Goal: Transaction & Acquisition: Purchase product/service

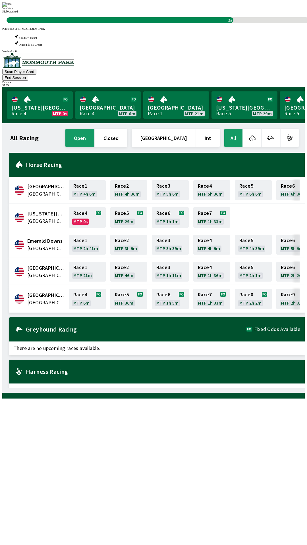
click at [217, 388] on div "All Racing open closed [GEOGRAPHIC_DATA] Int All [GEOGRAPHIC_DATA] [GEOGRAPHIC_…" at bounding box center [156, 258] width 298 height 261
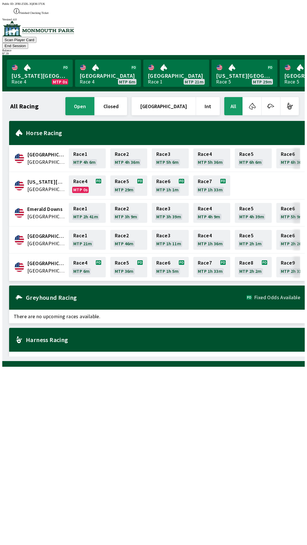
click at [239, 357] on div "All Racing open closed [GEOGRAPHIC_DATA] Int All [GEOGRAPHIC_DATA] [GEOGRAPHIC_…" at bounding box center [156, 226] width 298 height 261
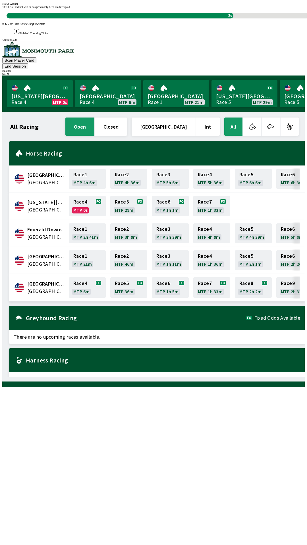
click at [229, 377] on div "All Racing open closed [GEOGRAPHIC_DATA] Int All [GEOGRAPHIC_DATA] [GEOGRAPHIC_…" at bounding box center [156, 246] width 298 height 261
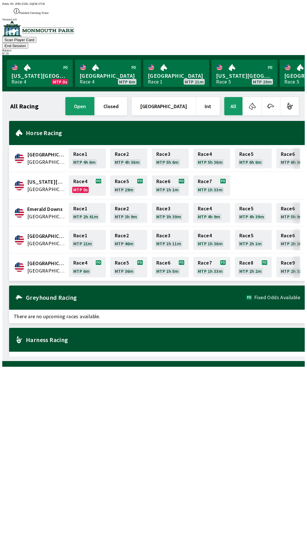
click at [229, 357] on div "All Racing open closed [GEOGRAPHIC_DATA] Int All [GEOGRAPHIC_DATA] [GEOGRAPHIC_…" at bounding box center [156, 226] width 298 height 261
click at [28, 43] on button "End Session" at bounding box center [15, 46] width 26 height 6
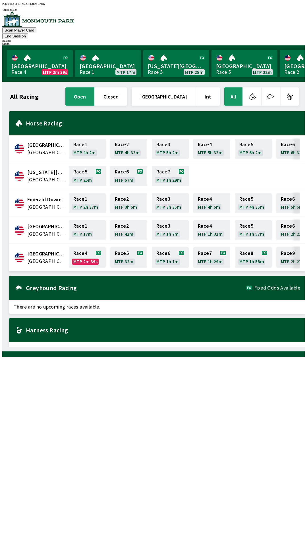
click at [28, 33] on button "End Session" at bounding box center [15, 36] width 26 height 6
click at [34, 59] on link "Monmouth Park Race 4 MTP 2m 21s" at bounding box center [40, 63] width 66 height 27
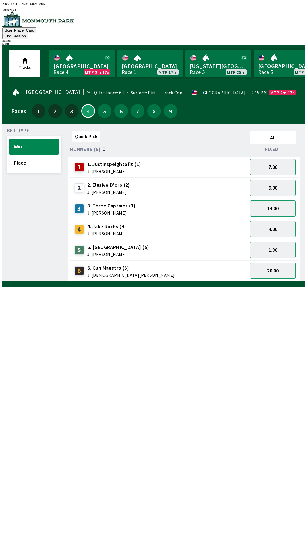
click at [279, 159] on button "7.00" at bounding box center [272, 167] width 45 height 16
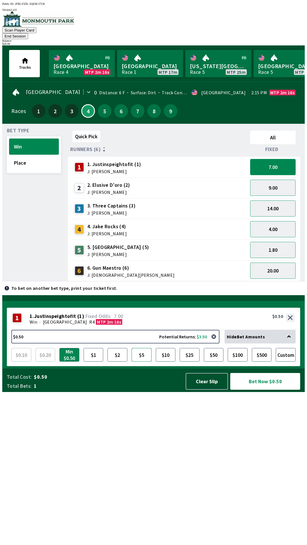
click at [143, 362] on button "$5" at bounding box center [141, 355] width 20 height 14
click at [164, 362] on button "$10" at bounding box center [166, 355] width 20 height 14
click at [141, 362] on button "$5" at bounding box center [141, 355] width 20 height 14
click at [263, 390] on button "Bet Now $5.00" at bounding box center [265, 381] width 70 height 17
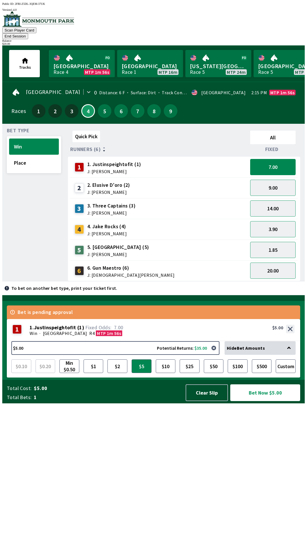
click at [266, 401] on button "Bet Now $5.00" at bounding box center [265, 392] width 70 height 17
click at [276, 159] on button "7.00" at bounding box center [272, 167] width 45 height 16
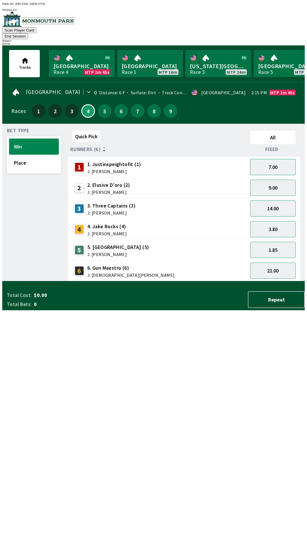
click at [279, 161] on button "7.00" at bounding box center [272, 167] width 45 height 16
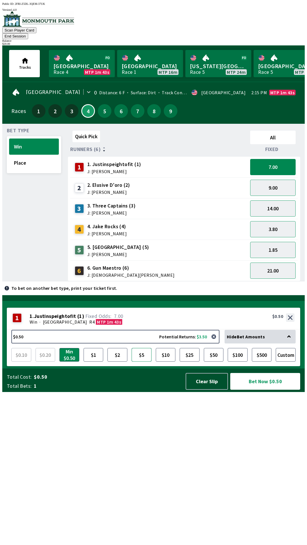
click at [141, 362] on button "$5" at bounding box center [141, 355] width 20 height 14
click at [268, 390] on button "Bet Now $5.00" at bounding box center [265, 381] width 70 height 17
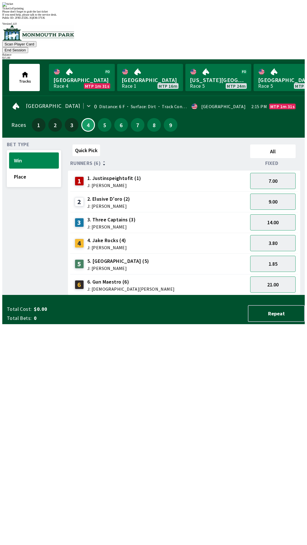
click at [165, 16] on div "Ticket 1 of 1 printing Please don't forget to grab the last ticket If you need …" at bounding box center [153, 9] width 302 height 14
click at [57, 16] on span "If you need help, please talk to the service desk." at bounding box center [29, 14] width 55 height 3
click at [182, 10] on div "Ticket 1 of 1 printing" at bounding box center [153, 8] width 302 height 3
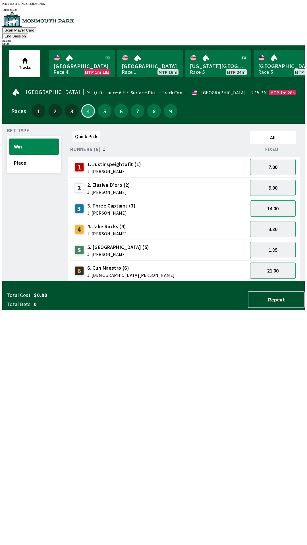
click at [276, 267] on button "21.00" at bounding box center [272, 271] width 45 height 16
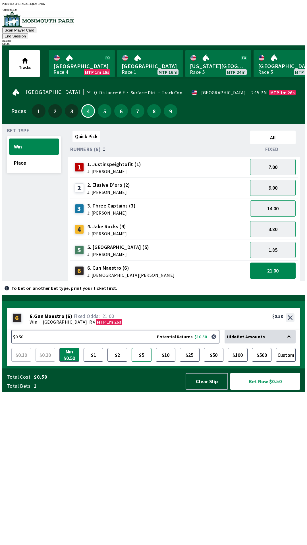
click at [142, 362] on button "$5" at bounding box center [141, 355] width 20 height 14
click at [262, 390] on button "Bet Now $5.00" at bounding box center [265, 381] width 70 height 17
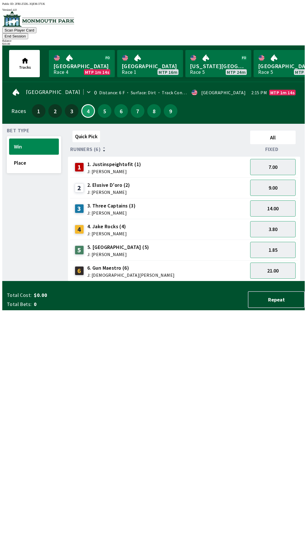
click at [194, 198] on div "3 3. Three Captains (3) J: [PERSON_NAME]" at bounding box center [158, 208] width 177 height 21
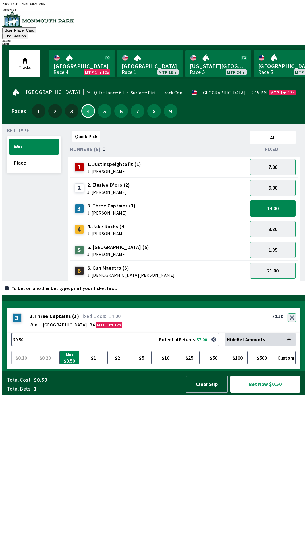
click at [293, 333] on div "3 3 . Three Captains ( 3 ) Win · [GEOGRAPHIC_DATA] R4 MTP 1m 12s 3. Three Capta…" at bounding box center [153, 320] width 293 height 25
click at [290, 322] on button "button" at bounding box center [291, 317] width 9 height 9
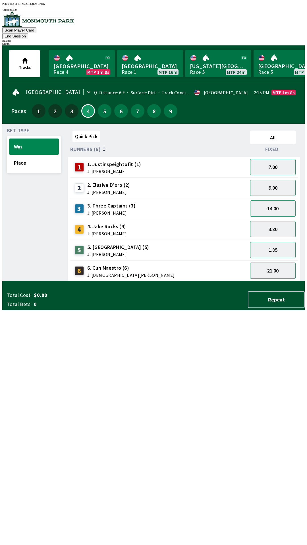
click at [28, 33] on button "End Session" at bounding box center [15, 36] width 26 height 6
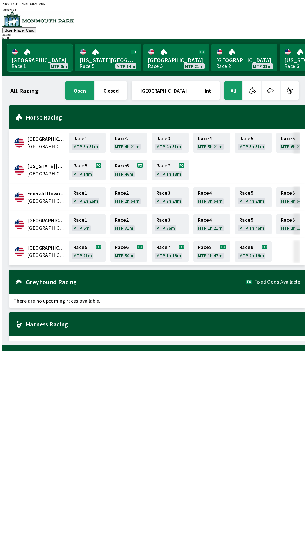
click at [32, 66] on link "[GEOGRAPHIC_DATA] Race 1 MTP 6m" at bounding box center [40, 57] width 66 height 27
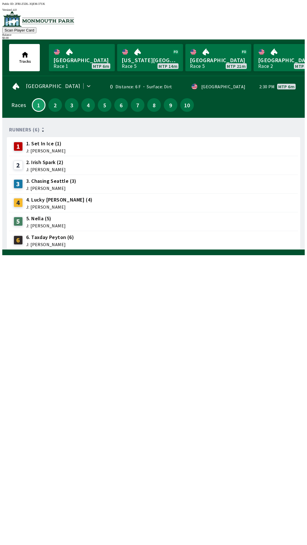
click at [63, 147] on div "1 1. Set In Ice (1) J: [PERSON_NAME]" at bounding box center [153, 146] width 284 height 14
click at [51, 149] on span "J: [PERSON_NAME]" at bounding box center [45, 150] width 39 height 5
click at [58, 106] on div "2" at bounding box center [55, 105] width 14 height 14
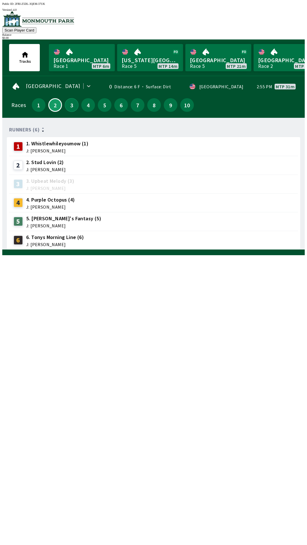
click at [72, 106] on button "3" at bounding box center [72, 105] width 14 height 14
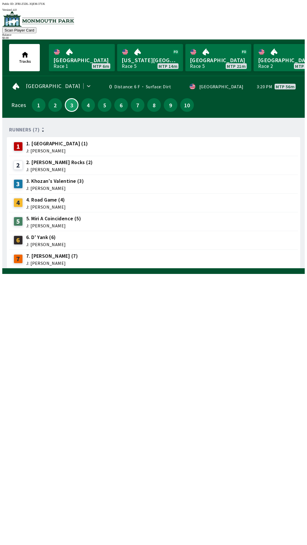
click at [40, 107] on div "1" at bounding box center [39, 105] width 14 height 14
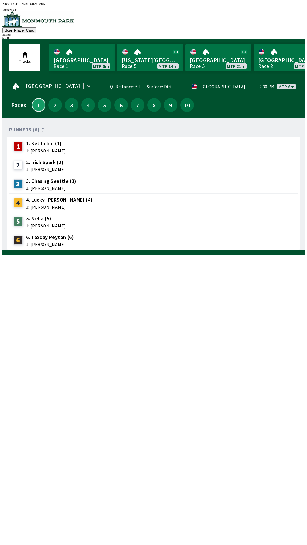
click at [36, 108] on button "1" at bounding box center [39, 105] width 14 height 14
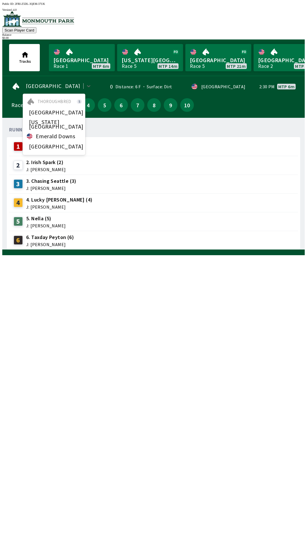
click at [47, 134] on span "Emerald Downs" at bounding box center [55, 136] width 39 height 5
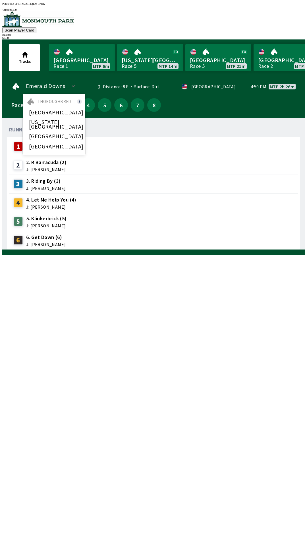
click at [66, 131] on div "[GEOGRAPHIC_DATA]" at bounding box center [54, 136] width 62 height 10
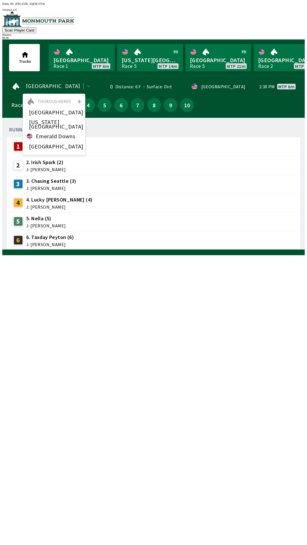
click at [58, 120] on span "[US_STATE][GEOGRAPHIC_DATA]" at bounding box center [56, 124] width 55 height 9
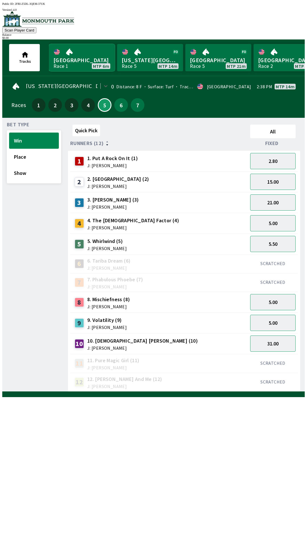
click at [82, 64] on link "[GEOGRAPHIC_DATA] Race 1 MTP 6m" at bounding box center [82, 57] width 66 height 27
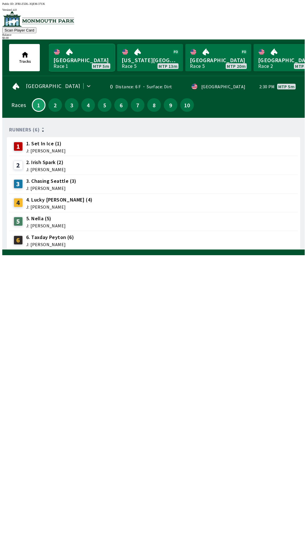
click at [76, 59] on link "[GEOGRAPHIC_DATA] Race 1 MTP 5m" at bounding box center [82, 57] width 66 height 27
click at [104, 67] on link "[GEOGRAPHIC_DATA] Race 1 MTP 5m" at bounding box center [82, 57] width 66 height 27
click at [277, 60] on link "[GEOGRAPHIC_DATA] 2 MTP 30m" at bounding box center [286, 57] width 66 height 27
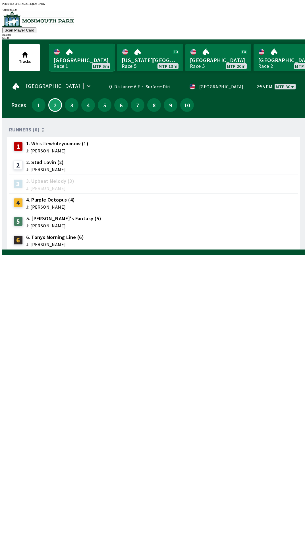
click at [75, 59] on link "[GEOGRAPHIC_DATA] Race 1 MTP 5m" at bounding box center [82, 57] width 66 height 27
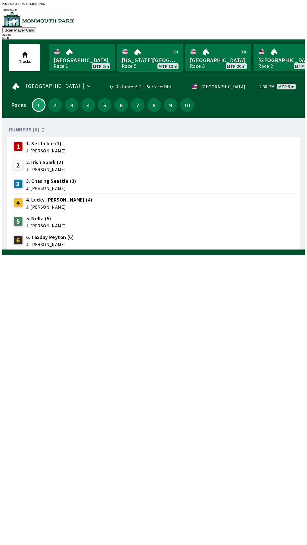
click at [153, 62] on link "[US_STATE] Park Race 5 MTP 13m" at bounding box center [150, 57] width 66 height 27
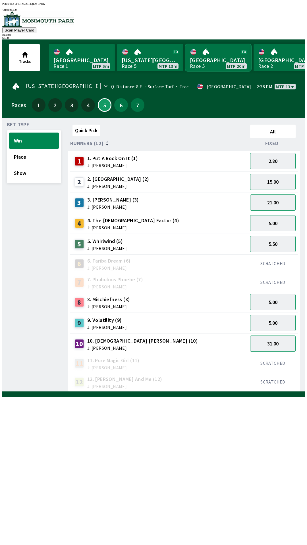
click at [211, 62] on link "[GEOGRAPHIC_DATA] Race 5 MTP 20m" at bounding box center [218, 57] width 66 height 27
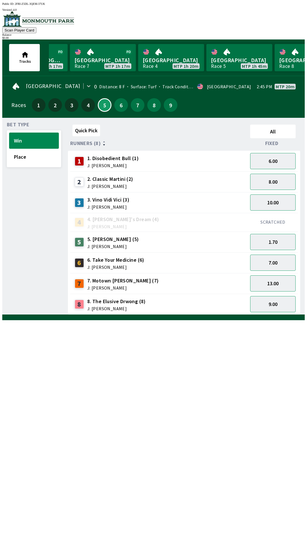
scroll to position [0, 555]
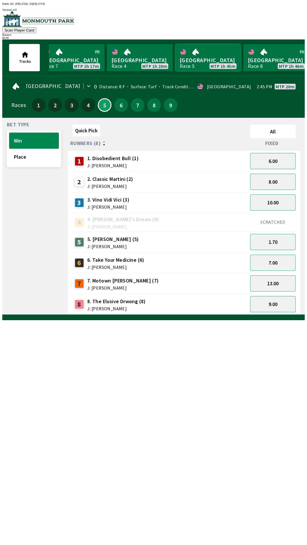
click at [201, 59] on link "[GEOGRAPHIC_DATA] Race 5 MTP 1h 45m" at bounding box center [208, 57] width 66 height 27
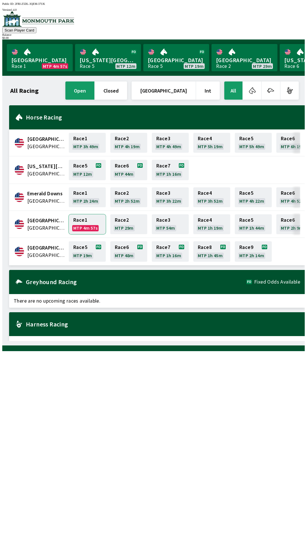
click at [83, 223] on link "Race 1 MTP 4m 57s" at bounding box center [87, 224] width 37 height 20
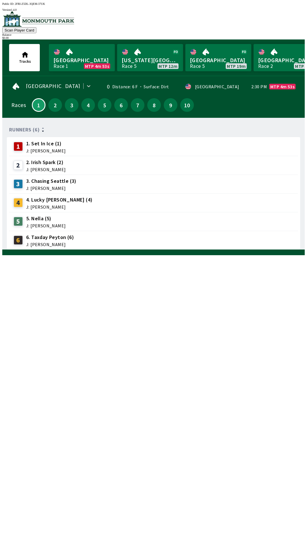
click at [278, 89] on div "[GEOGRAPHIC_DATA] 0 Distance: 6 F Surface: Dirt · [GEOGRAPHIC_DATA] 2:30 PM MTP…" at bounding box center [153, 87] width 284 height 12
click at [39, 108] on button "1" at bounding box center [39, 105] width 14 height 14
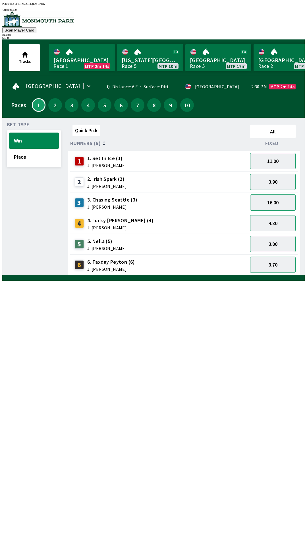
click at [275, 182] on button "3.90" at bounding box center [272, 182] width 45 height 16
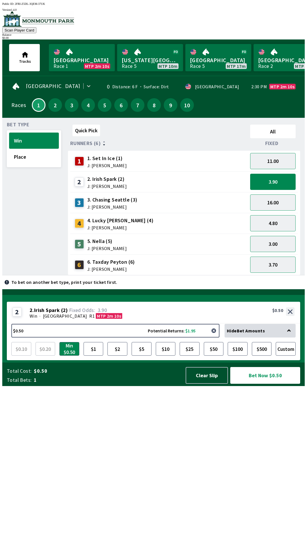
click at [213, 336] on button "button" at bounding box center [213, 330] width 11 height 11
click at [163, 356] on button "$10" at bounding box center [166, 349] width 20 height 14
click at [162, 356] on button "$10" at bounding box center [166, 349] width 20 height 14
click at [164, 356] on button "$10" at bounding box center [166, 349] width 20 height 14
click at [165, 356] on button "$10" at bounding box center [166, 349] width 20 height 14
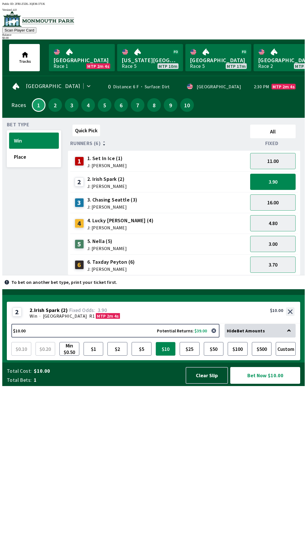
click at [168, 356] on button "$10" at bounding box center [166, 349] width 20 height 14
click at [279, 356] on button "Custom" at bounding box center [285, 349] width 20 height 14
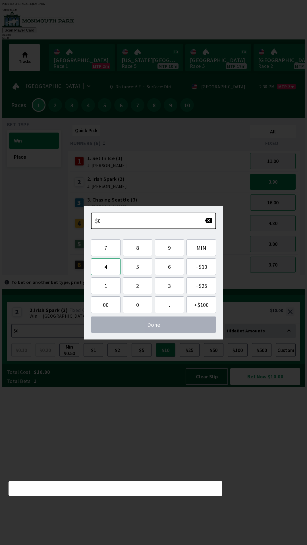
click at [108, 271] on button "4" at bounding box center [106, 266] width 30 height 17
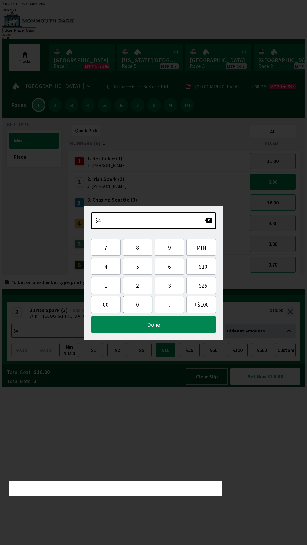
click at [139, 313] on button "0" at bounding box center [138, 304] width 30 height 17
click at [155, 326] on button "Done" at bounding box center [153, 324] width 125 height 17
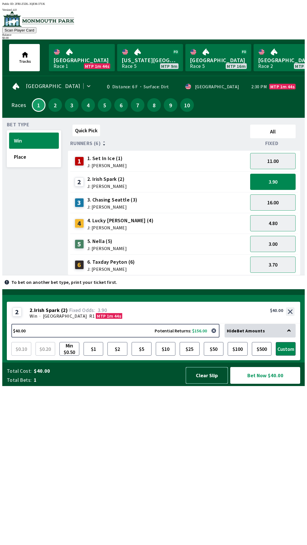
click at [209, 384] on button "Clear Slip" at bounding box center [206, 375] width 42 height 17
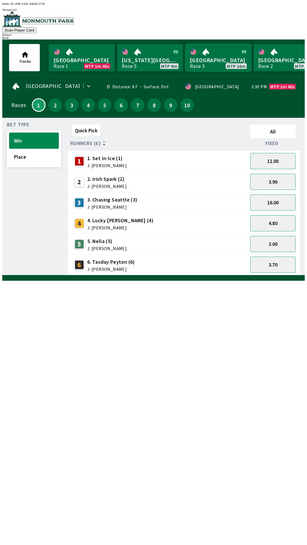
click at [213, 62] on link "[GEOGRAPHIC_DATA] Race 5 MTP 16m" at bounding box center [218, 57] width 66 height 27
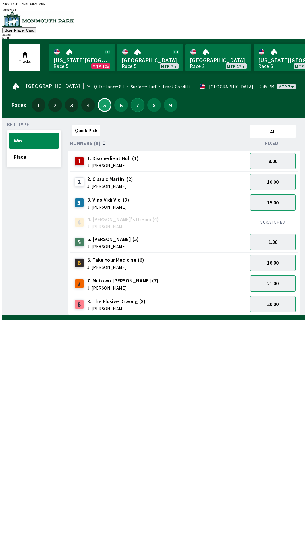
click at [132, 106] on button "7" at bounding box center [138, 105] width 14 height 14
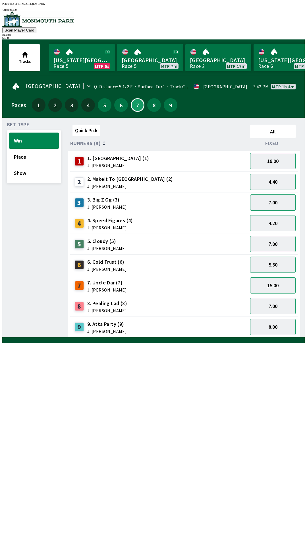
click at [261, 206] on button "7.00" at bounding box center [272, 202] width 45 height 16
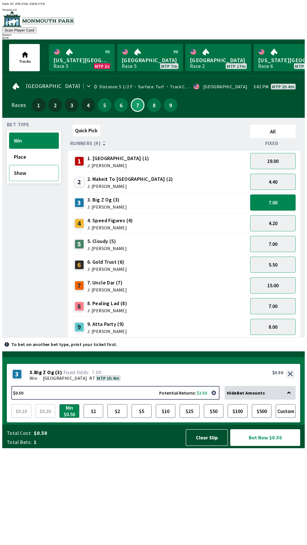
click at [27, 175] on button "Show" at bounding box center [34, 173] width 50 height 16
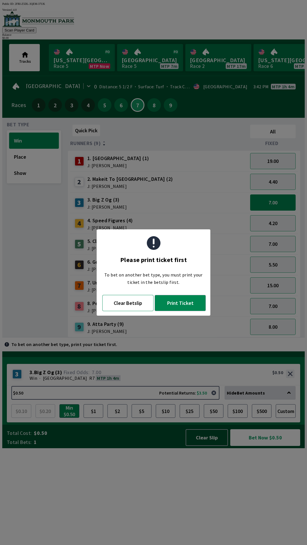
click at [123, 308] on button "Clear Betslip" at bounding box center [127, 303] width 51 height 16
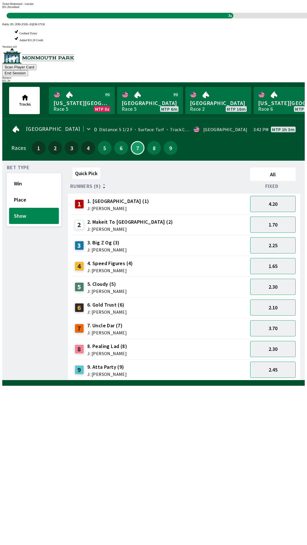
click at [162, 380] on div "Quick Pick All Runners (9) Fixed 1 1. Vamos Viejo (1) J: [PERSON_NAME] 4.20 2 2…" at bounding box center [186, 272] width 236 height 215
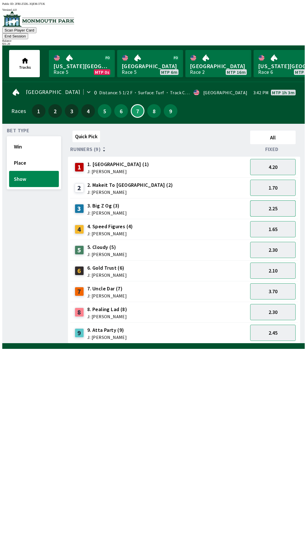
click at [269, 205] on button "2.25" at bounding box center [272, 208] width 45 height 16
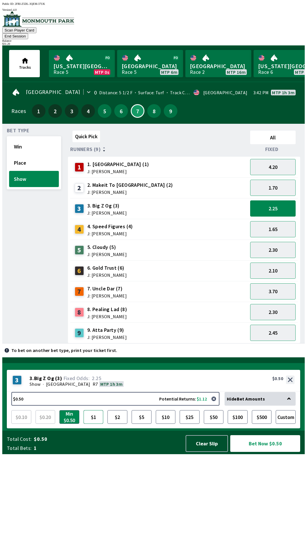
click at [93, 424] on button "$1" at bounding box center [93, 417] width 20 height 14
click at [257, 452] on button "Bet Now $1.00" at bounding box center [265, 443] width 70 height 17
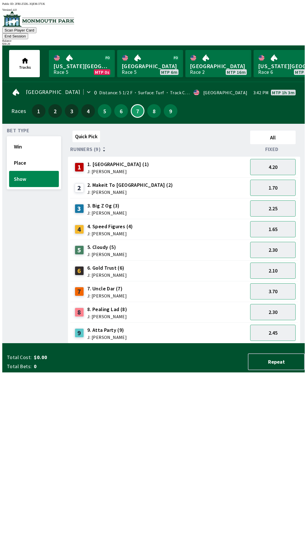
click at [169, 344] on div "Quick Pick All Runners (9) Fixed 1 1. Vamos Viejo (1) J: [PERSON_NAME] 4.20 2 2…" at bounding box center [186, 235] width 236 height 215
click at [152, 106] on button "8" at bounding box center [154, 111] width 14 height 14
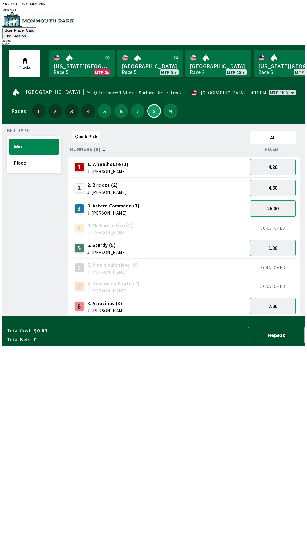
click at [170, 107] on button "9" at bounding box center [171, 111] width 14 height 14
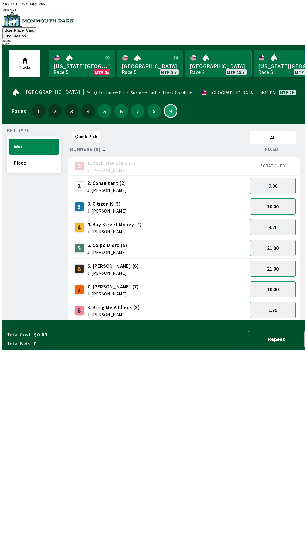
click at [231, 50] on link "[GEOGRAPHIC_DATA] Race 2 MTP 15m" at bounding box center [218, 63] width 66 height 27
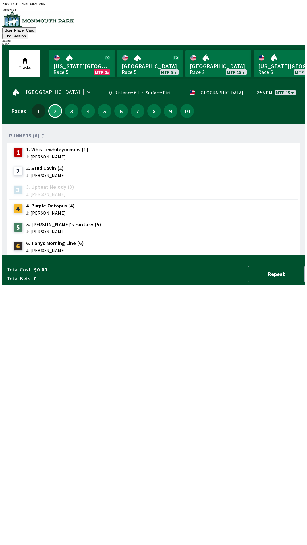
click at [28, 33] on button "End Session" at bounding box center [15, 36] width 26 height 6
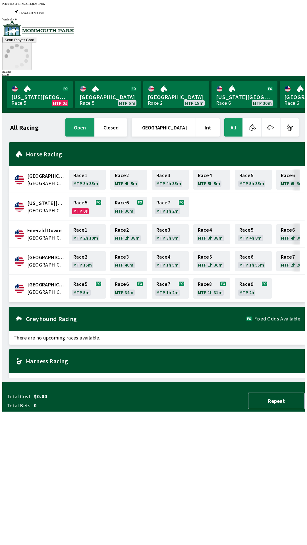
click at [29, 44] on icon at bounding box center [17, 56] width 25 height 25
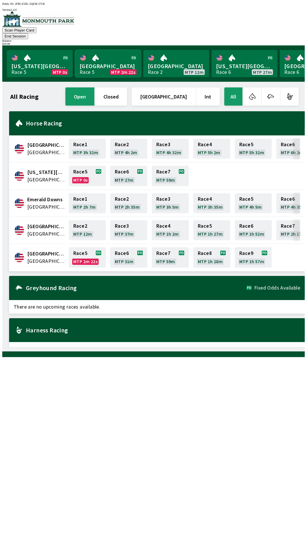
click at [95, 56] on link "Monmouth Park Race 5 MTP 2m 22s" at bounding box center [108, 63] width 66 height 27
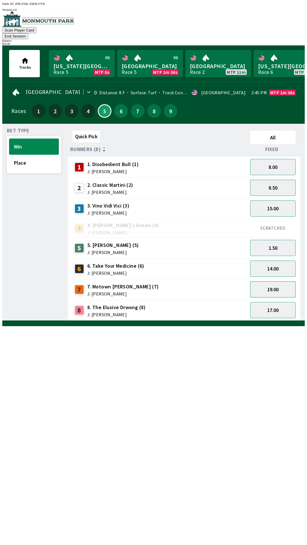
click at [281, 281] on button "19.00" at bounding box center [272, 289] width 45 height 16
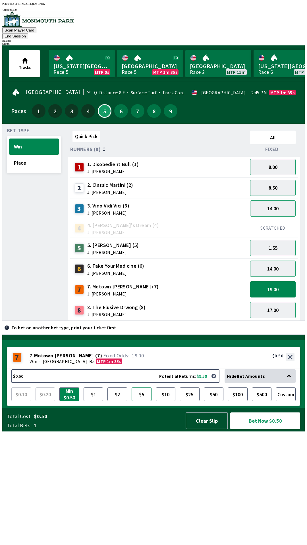
click at [139, 401] on button "$5" at bounding box center [141, 395] width 20 height 14
click at [216, 382] on button "button" at bounding box center [213, 376] width 11 height 11
click at [167, 401] on button "$10" at bounding box center [166, 395] width 20 height 14
click at [216, 382] on button "button" at bounding box center [213, 376] width 11 height 11
click at [273, 300] on div "17.00" at bounding box center [273, 310] width 50 height 21
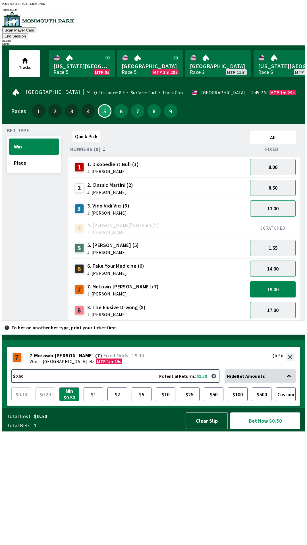
click at [271, 305] on button "17.00" at bounding box center [272, 310] width 45 height 16
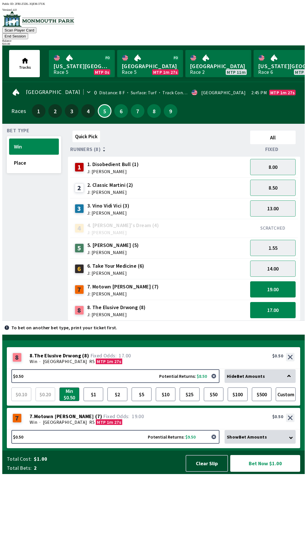
click at [216, 443] on button "button" at bounding box center [213, 436] width 11 height 11
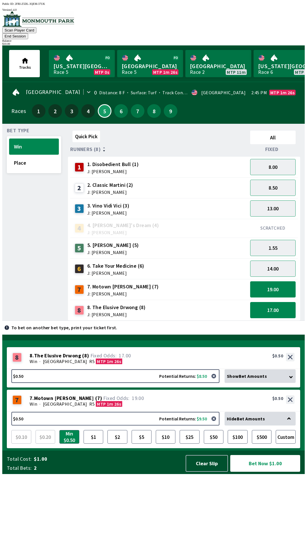
click at [274, 284] on button "19.00" at bounding box center [272, 289] width 45 height 16
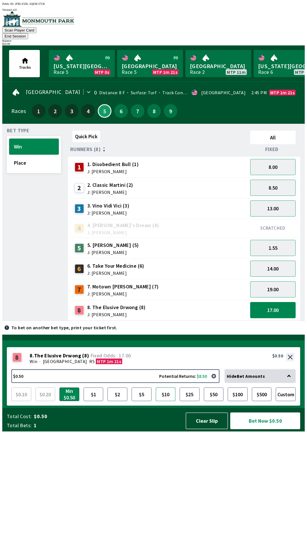
click at [164, 401] on button "$10" at bounding box center [166, 395] width 20 height 14
click at [214, 382] on button "button" at bounding box center [213, 376] width 11 height 11
click at [270, 286] on button "19.00" at bounding box center [272, 289] width 45 height 16
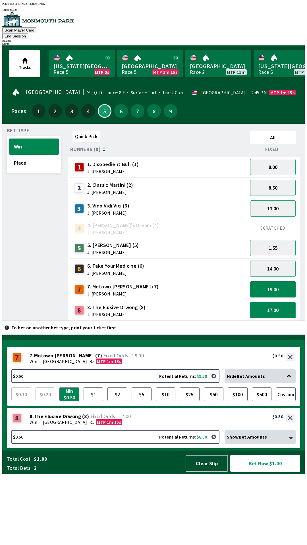
click at [276, 304] on button "17.00" at bounding box center [272, 310] width 45 height 16
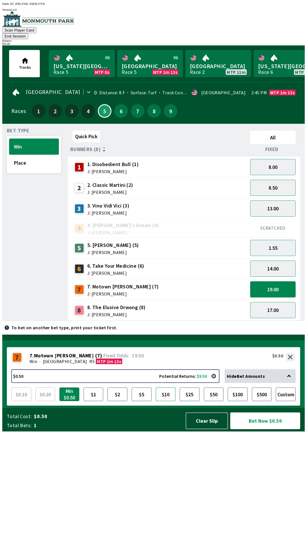
click at [165, 401] on button "$10" at bounding box center [166, 395] width 20 height 14
click at [267, 429] on button "Bet Now $10.00" at bounding box center [265, 421] width 70 height 17
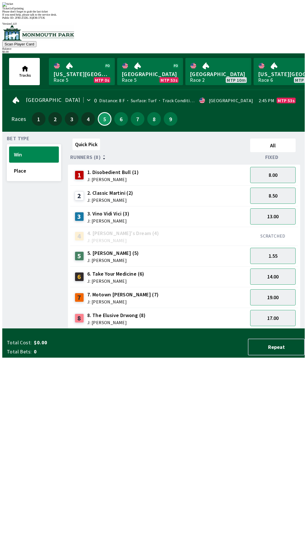
click at [161, 10] on div "Ticket 1 of 1 printing" at bounding box center [153, 8] width 302 height 3
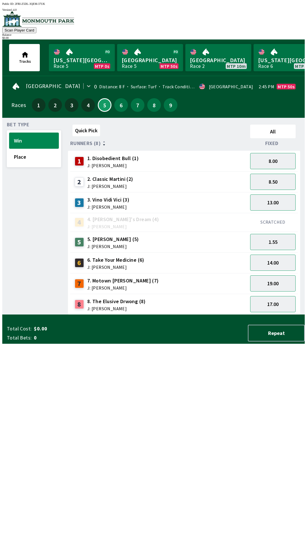
click at [208, 315] on div "Quick Pick All Runners (8) Fixed 1 1. Disobedient Bull (1) J: [PERSON_NAME] 8.0…" at bounding box center [186, 218] width 236 height 192
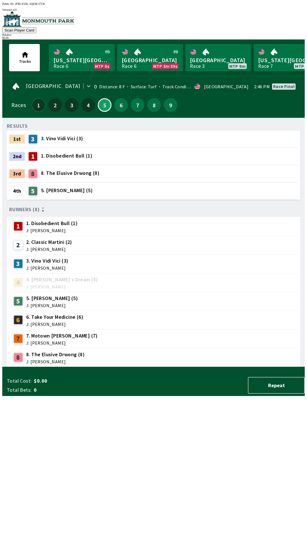
click at [37, 98] on button "1" at bounding box center [39, 105] width 14 height 14
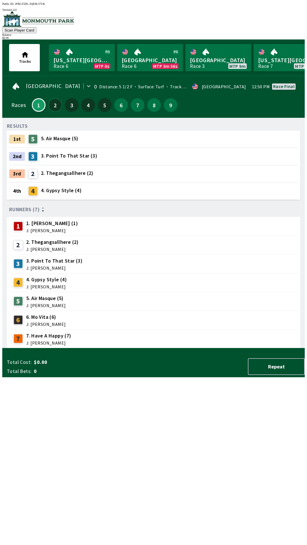
click at [54, 100] on button "2" at bounding box center [55, 105] width 14 height 14
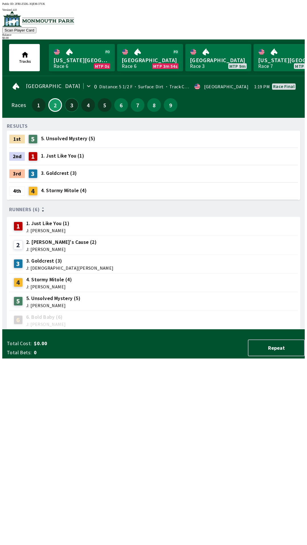
click at [69, 102] on button "3" at bounding box center [72, 105] width 14 height 14
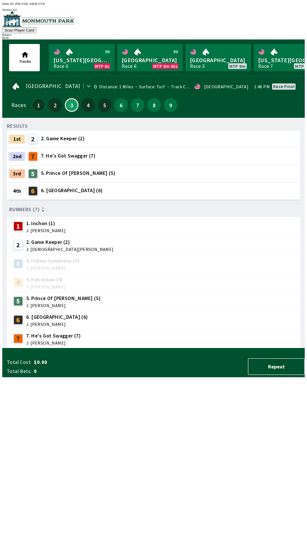
click at [32, 101] on button "1" at bounding box center [39, 105] width 14 height 14
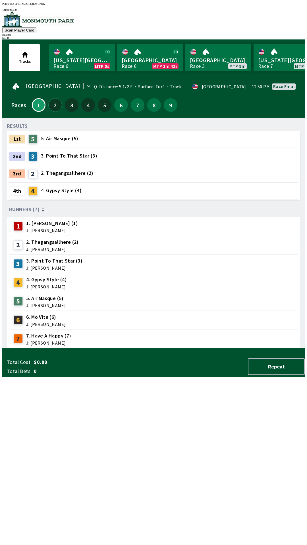
click at [52, 99] on button "2" at bounding box center [55, 105] width 14 height 14
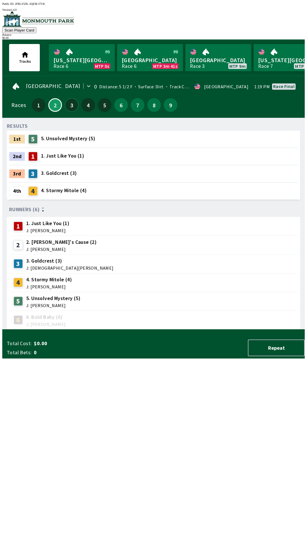
click at [70, 100] on button "3" at bounding box center [72, 105] width 14 height 14
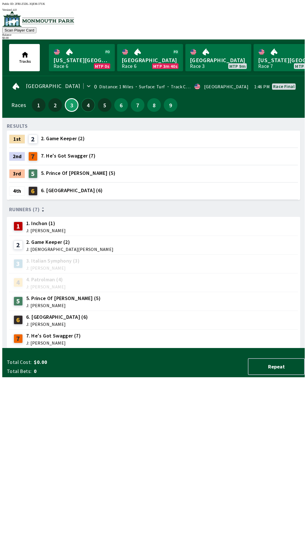
click at [86, 99] on button "4" at bounding box center [88, 105] width 14 height 14
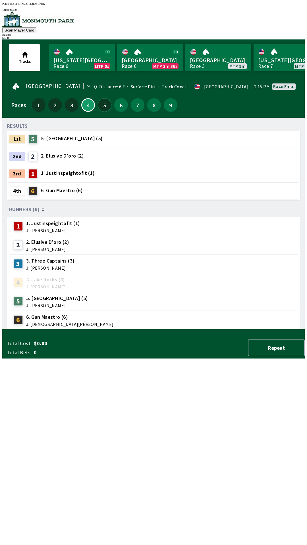
click at [99, 100] on button "5" at bounding box center [105, 105] width 14 height 14
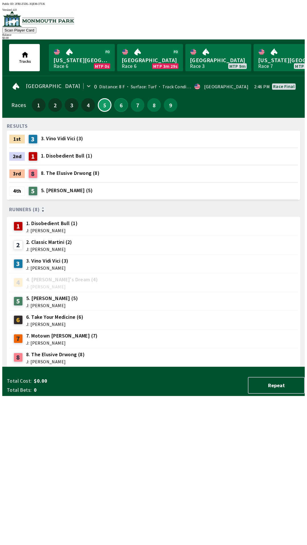
click at [122, 98] on button "6" at bounding box center [121, 105] width 14 height 14
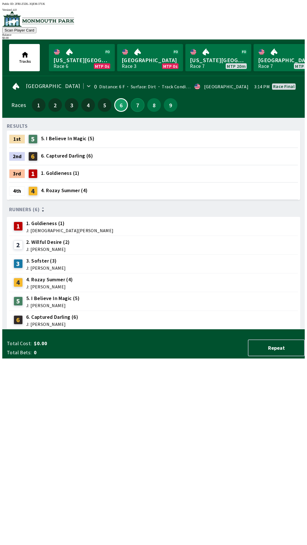
click at [135, 100] on button "7" at bounding box center [138, 105] width 14 height 14
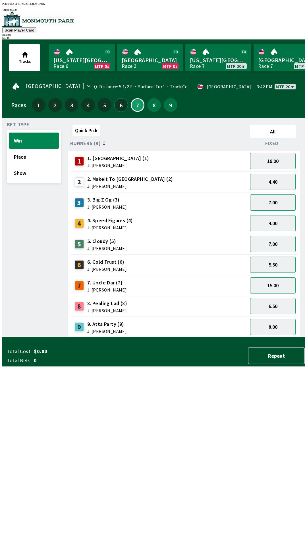
click at [118, 100] on button "6" at bounding box center [121, 105] width 14 height 14
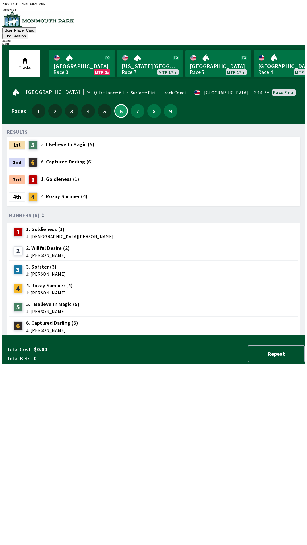
click at [282, 42] on div "$ 20.00" at bounding box center [153, 43] width 302 height 3
click at [28, 33] on button "End Session" at bounding box center [15, 36] width 26 height 6
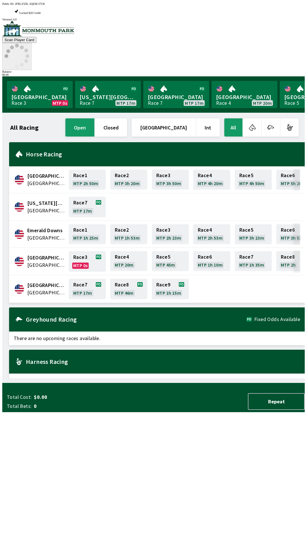
click at [29, 44] on icon at bounding box center [17, 56] width 25 height 25
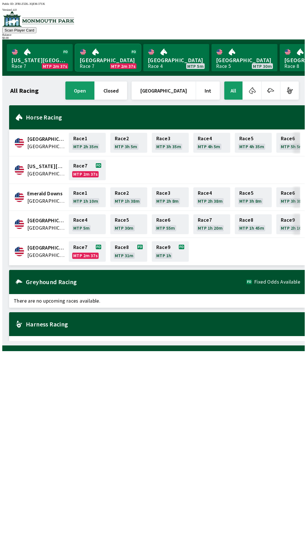
click at [102, 63] on link "Monmouth Park Race 7 MTP 2m 37s" at bounding box center [108, 57] width 66 height 27
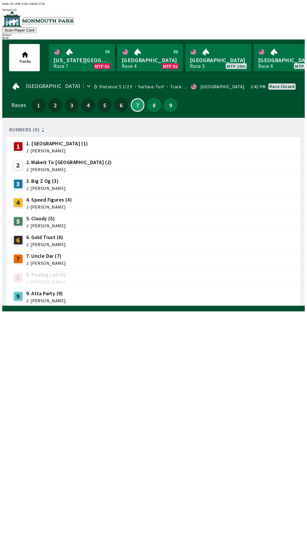
click at [152, 105] on button "8" at bounding box center [154, 105] width 14 height 14
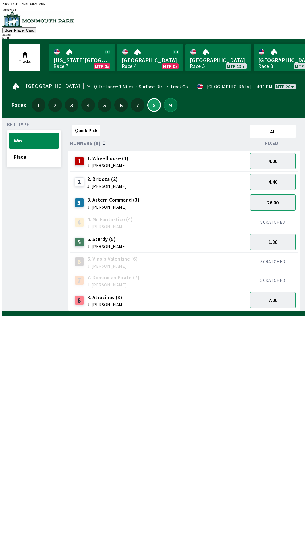
click at [169, 101] on button "9" at bounding box center [171, 105] width 14 height 14
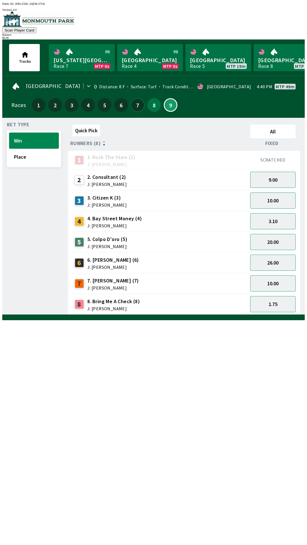
click at [133, 102] on button "7" at bounding box center [138, 105] width 14 height 14
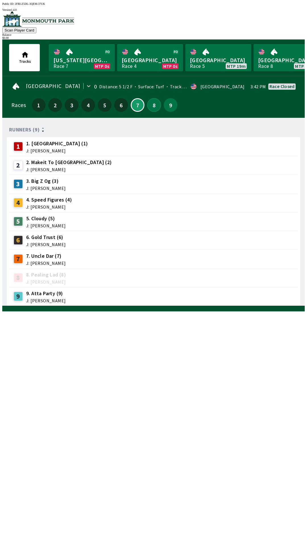
click at [152, 106] on button "8" at bounding box center [154, 105] width 14 height 14
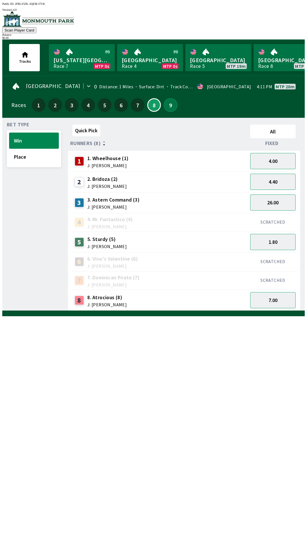
click at [170, 104] on button "9" at bounding box center [171, 105] width 14 height 14
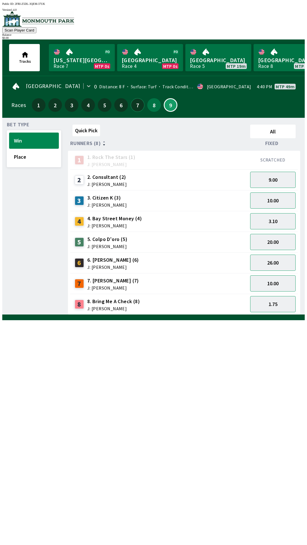
click at [131, 102] on button "7" at bounding box center [138, 105] width 14 height 14
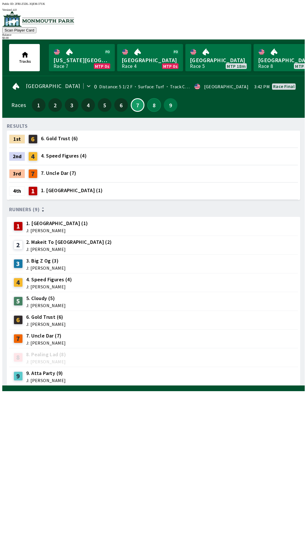
click at [147, 103] on button "8" at bounding box center [154, 105] width 14 height 14
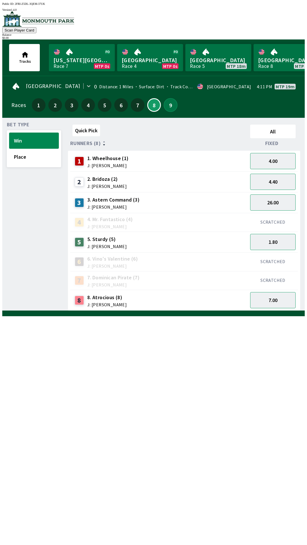
click at [164, 98] on button "9" at bounding box center [171, 105] width 14 height 14
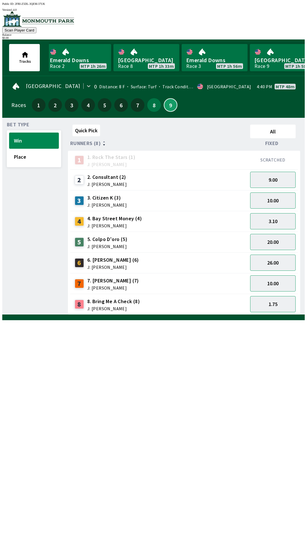
scroll to position [0, 555]
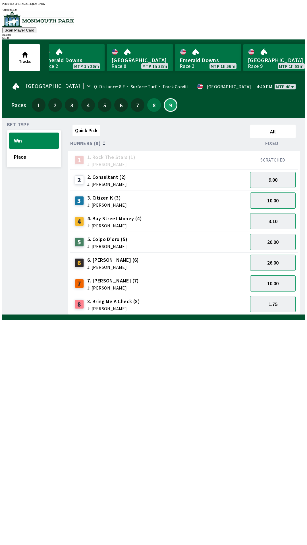
scroll to position [0, 513]
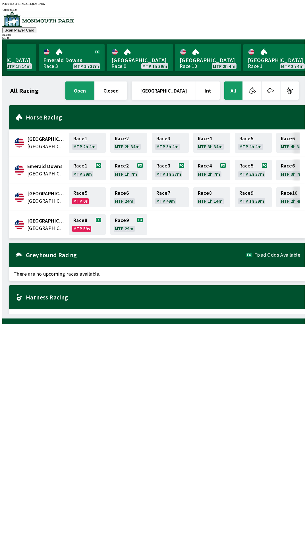
click at [45, 219] on span "[GEOGRAPHIC_DATA]" at bounding box center [46, 220] width 38 height 7
click at [46, 225] on span "[GEOGRAPHIC_DATA]" at bounding box center [46, 228] width 38 height 7
click at [18, 226] on icon at bounding box center [19, 226] width 9 height 1
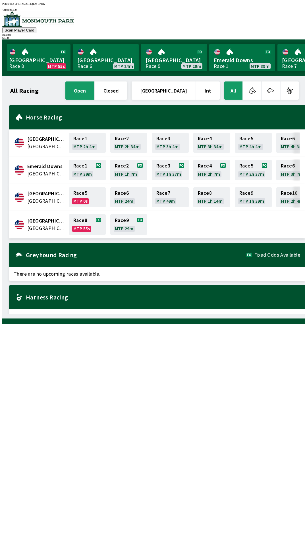
scroll to position [0, 0]
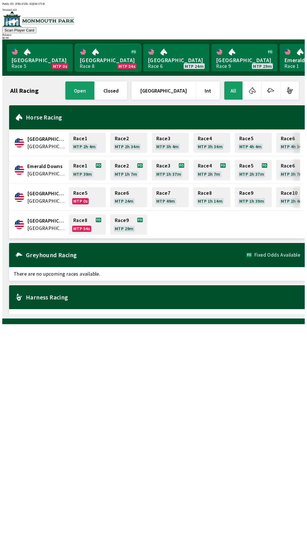
click at [109, 56] on link "[GEOGRAPHIC_DATA] Race 8 MTP 54s" at bounding box center [108, 57] width 66 height 27
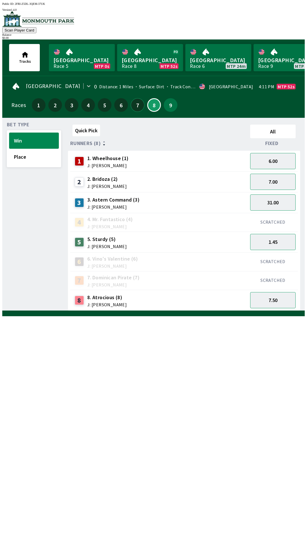
click at [140, 103] on button "7" at bounding box center [138, 105] width 14 height 14
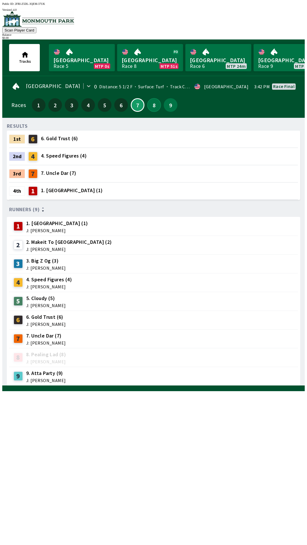
click at [151, 102] on button "8" at bounding box center [154, 105] width 14 height 14
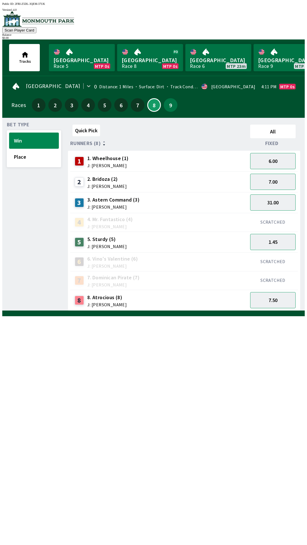
click at [215, 311] on div "Quick Pick All Runners (8) Fixed 1 1. Wheelhouse (1) J: [PERSON_NAME] 6.00 2 2.…" at bounding box center [186, 216] width 236 height 189
click at [205, 311] on div "Quick Pick All Runners (8) Fixed 1 1. Wheelhouse (1) J: [PERSON_NAME] 6.00 2 2.…" at bounding box center [186, 216] width 236 height 189
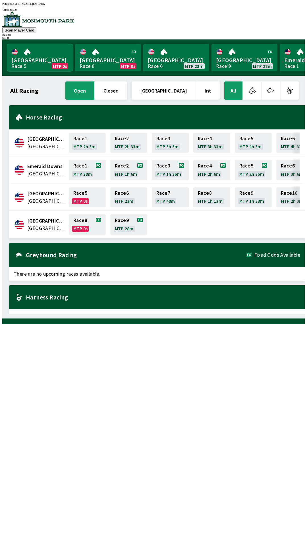
click at [32, 44] on link "[GEOGRAPHIC_DATA] Race 5 MTP 0s" at bounding box center [40, 57] width 66 height 27
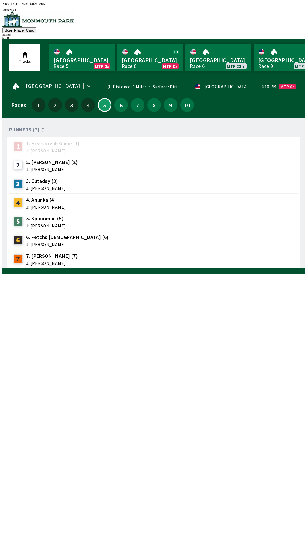
click at [87, 20] on div "Scan Player Card Balance $ 0.00" at bounding box center [153, 25] width 302 height 28
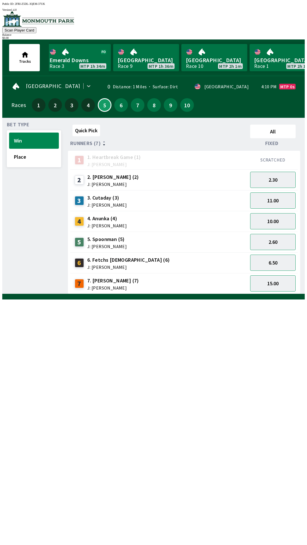
scroll to position [0, 555]
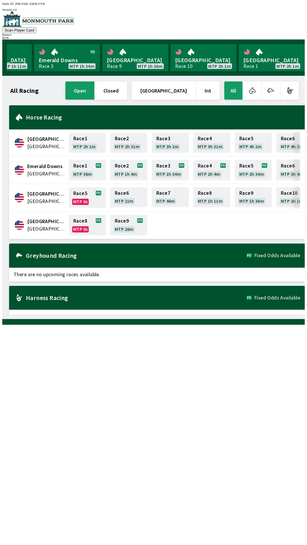
scroll to position [0, 513]
